Goal: Find specific page/section: Find specific page/section

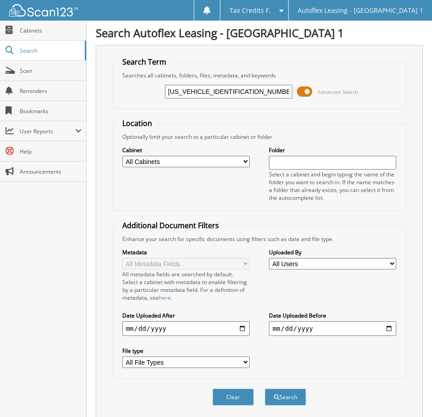
drag, startPoint x: 211, startPoint y: 90, endPoint x: 148, endPoint y: 93, distance: 63.3
click at [148, 93] on div "[US_VEHICLE_IDENTIFICATION_NUMBER] Advanced Search" at bounding box center [259, 91] width 283 height 25
type input "261550"
click at [283, 396] on button "Search" at bounding box center [285, 396] width 41 height 17
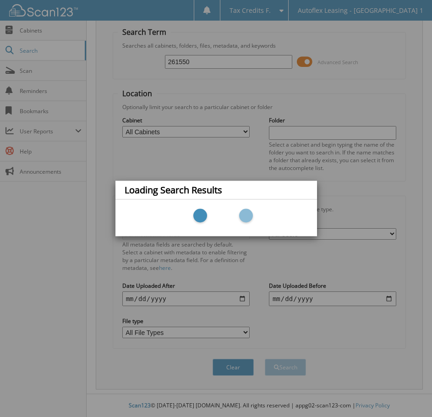
scroll to position [30, 0]
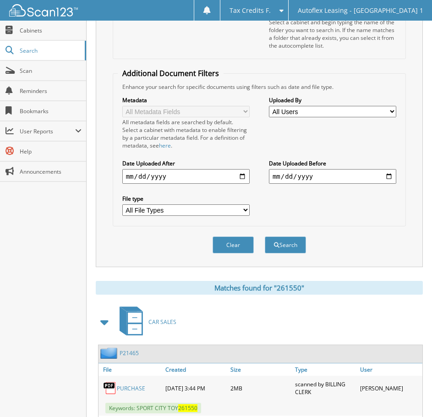
scroll to position [224, 0]
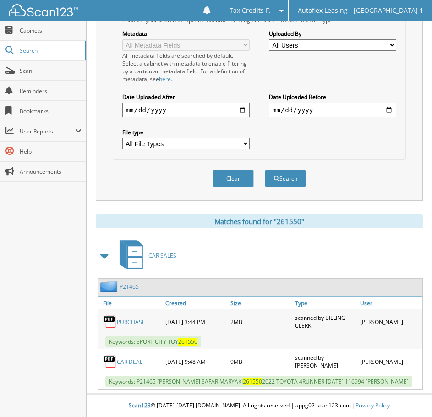
click at [123, 358] on link "CAR DEAL" at bounding box center [130, 362] width 26 height 8
